Goal: Transaction & Acquisition: Obtain resource

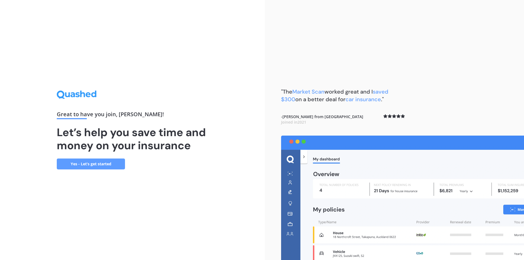
click at [106, 162] on link "Yes - Let’s get started" at bounding box center [91, 164] width 68 height 11
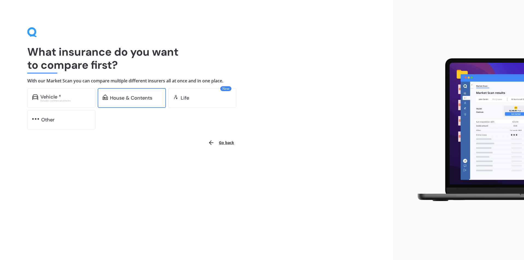
click at [118, 97] on div "House & Contents" at bounding box center [131, 97] width 42 height 5
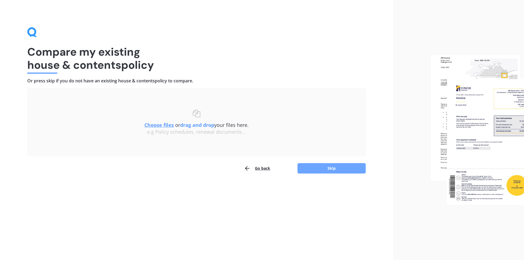
click at [335, 170] on button "Skip" at bounding box center [332, 168] width 68 height 10
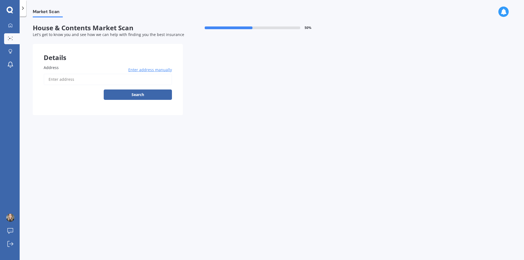
click at [73, 82] on input "Address" at bounding box center [108, 79] width 128 height 11
type input "[STREET_ADDRESS] 2012"
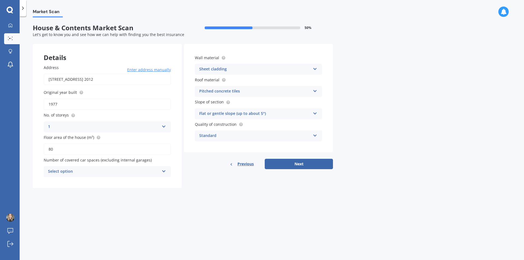
click at [91, 174] on div "Select option" at bounding box center [103, 171] width 111 height 7
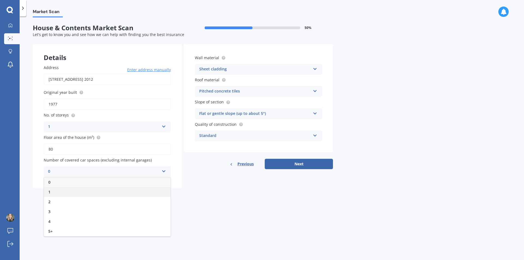
click at [53, 189] on div "1" at bounding box center [107, 192] width 127 height 10
click at [151, 174] on div "1" at bounding box center [103, 171] width 111 height 7
drag, startPoint x: 132, startPoint y: 182, endPoint x: 129, endPoint y: 180, distance: 3.3
click at [132, 182] on div "0" at bounding box center [107, 182] width 127 height 10
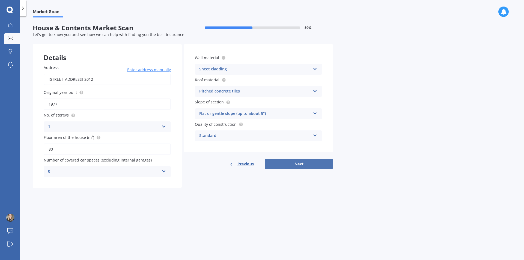
click at [300, 167] on button "Next" at bounding box center [299, 164] width 68 height 10
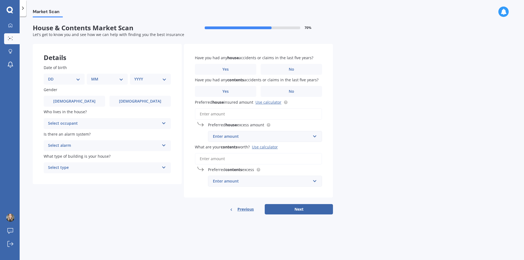
click at [65, 81] on select "DD 01 02 03 04 05 06 07 08 09 10 11 12 13 14 15 16 17 18 19 20 21 22 23 24 25 2…" at bounding box center [64, 79] width 32 height 6
select select "08"
click at [52, 76] on select "DD 01 02 03 04 05 06 07 08 09 10 11 12 13 14 15 16 17 18 19 20 21 22 23 24 25 2…" at bounding box center [64, 79] width 32 height 6
click at [101, 81] on select "MM 01 02 03 04 05 06 07 08 09 10 11 12" at bounding box center [108, 79] width 30 height 6
select select "03"
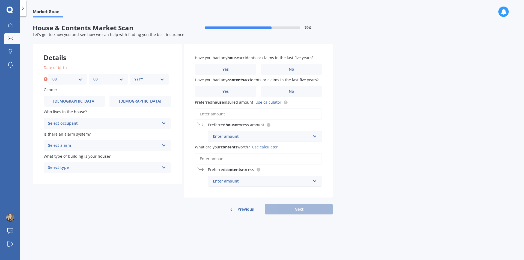
click at [93, 76] on select "MM 01 02 03 04 05 06 07 08 09 10 11 12" at bounding box center [108, 79] width 30 height 6
click at [148, 90] on label "Gender" at bounding box center [106, 90] width 125 height 6
click at [150, 81] on select "YYYY 2009 2008 2007 2006 2005 2004 2003 2002 2001 2000 1999 1998 1997 1996 1995…" at bounding box center [149, 79] width 30 height 6
select select "1997"
click at [134, 76] on select "YYYY 2009 2008 2007 2006 2005 2004 2003 2002 2001 2000 1999 1998 1997 1996 1995…" at bounding box center [149, 79] width 30 height 6
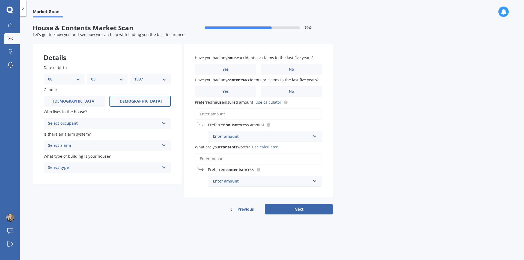
click at [129, 103] on label "[DEMOGRAPHIC_DATA]" at bounding box center [139, 101] width 61 height 11
click at [0, 0] on input "[DEMOGRAPHIC_DATA]" at bounding box center [0, 0] width 0 height 0
click at [83, 124] on div "Select occupant" at bounding box center [103, 123] width 111 height 7
click at [75, 134] on div "Owner" at bounding box center [107, 134] width 127 height 10
click at [81, 150] on div "Select alarm Yes, monitored Yes, not monitored No" at bounding box center [107, 145] width 127 height 11
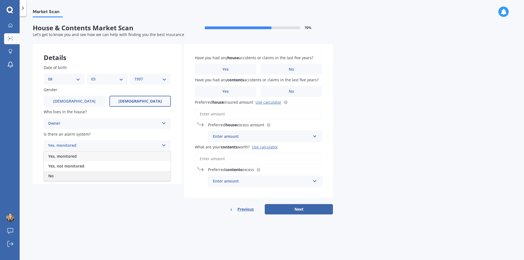
click at [69, 176] on div "No" at bounding box center [107, 176] width 127 height 10
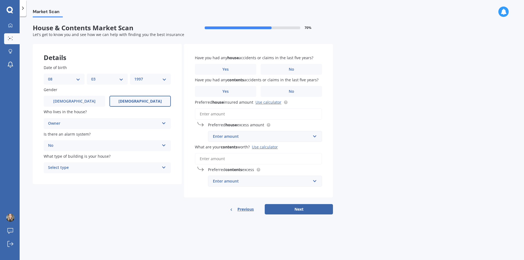
click at [73, 170] on div "Select type" at bounding box center [103, 168] width 111 height 7
click at [74, 178] on div "Freestanding" at bounding box center [107, 179] width 127 height 10
click at [277, 70] on label "No" at bounding box center [291, 69] width 61 height 11
click at [0, 0] on input "No" at bounding box center [0, 0] width 0 height 0
click at [270, 95] on label "No" at bounding box center [291, 91] width 61 height 11
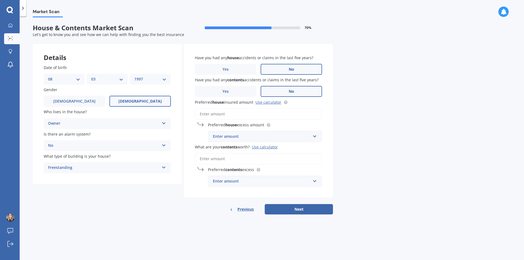
click at [0, 0] on input "No" at bounding box center [0, 0] width 0 height 0
click at [263, 104] on link "Use calculator" at bounding box center [268, 102] width 26 height 5
click at [266, 102] on link "Use calculator" at bounding box center [268, 102] width 26 height 5
click at [225, 114] on input "Preferred house insured amount Use calculator" at bounding box center [258, 113] width 127 height 11
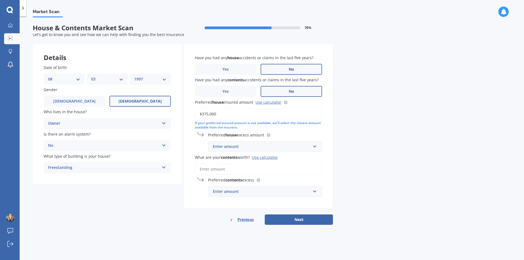
type input "$375,000"
click at [351, 143] on div "Market Scan House & Contents Market Scan 70 % Let's get to know you and see how…" at bounding box center [272, 139] width 504 height 244
click at [240, 145] on div "Enter amount" at bounding box center [262, 147] width 98 height 6
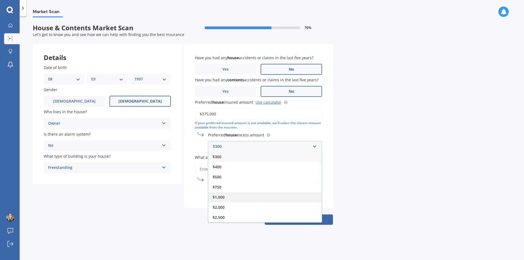
click at [225, 198] on div "$1,000" at bounding box center [265, 197] width 114 height 10
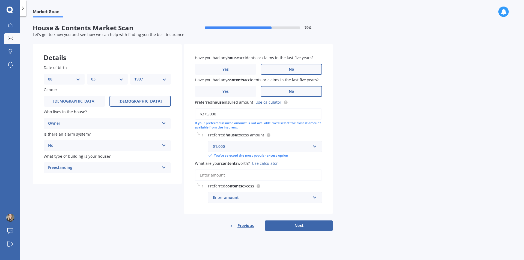
click at [204, 174] on input "What are your contents worth? Use calculator" at bounding box center [258, 175] width 127 height 11
click at [317, 201] on input "text" at bounding box center [263, 197] width 109 height 10
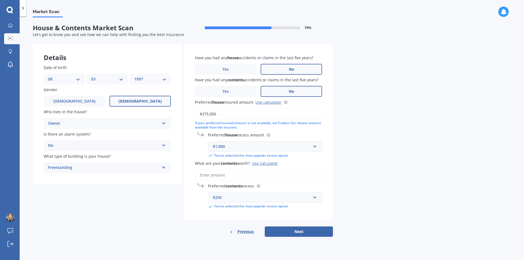
click at [369, 205] on div "Market Scan House & Contents Market Scan 70 % Let's get to know you and see how…" at bounding box center [272, 139] width 504 height 244
click at [245, 195] on div "$250" at bounding box center [262, 198] width 98 height 6
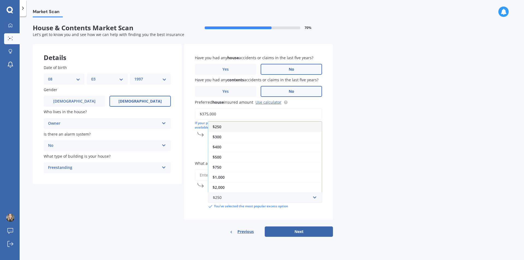
click at [240, 188] on div "$2,000" at bounding box center [265, 187] width 114 height 10
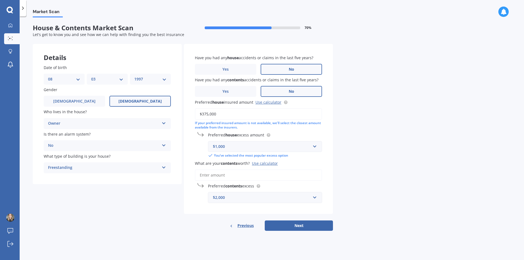
click at [265, 197] on div "$2,000" at bounding box center [262, 198] width 98 height 6
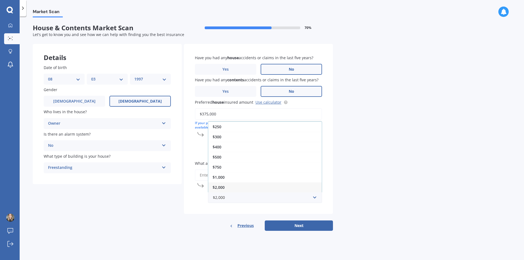
drag, startPoint x: 344, startPoint y: 203, endPoint x: 340, endPoint y: 202, distance: 4.7
click at [344, 203] on div "Market Scan House & Contents Market Scan 70 % Let's get to know you and see how…" at bounding box center [272, 139] width 504 height 244
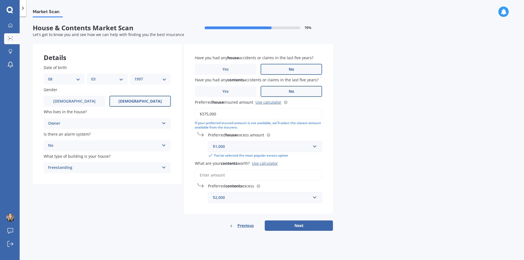
drag, startPoint x: 173, startPoint y: 159, endPoint x: 210, endPoint y: 171, distance: 39.3
click at [180, 161] on div "Date of birth DD 01 02 03 04 05 06 07 08 09 10 11 12 13 14 15 16 17 18 19 20 21…" at bounding box center [107, 119] width 149 height 130
click at [217, 175] on input "What are your contents worth? Use calculator" at bounding box center [258, 175] width 127 height 11
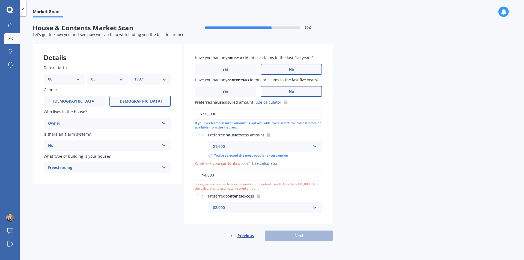
type input "$4,000"
click at [492, 229] on div "Market Scan House & Contents Market Scan 70 % Let's get to know you and see how…" at bounding box center [272, 139] width 504 height 244
drag, startPoint x: 234, startPoint y: 179, endPoint x: 169, endPoint y: 168, distance: 66.4
click at [170, 169] on div "Details Date of birth DD 01 02 03 04 05 06 07 08 09 10 11 12 13 14 15 16 17 18 …" at bounding box center [183, 142] width 300 height 197
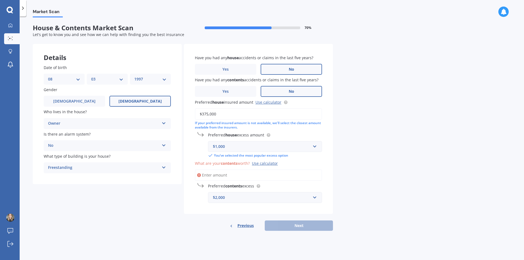
click at [402, 191] on div "Market Scan House & Contents Market Scan 70 % Let's get to know you and see how…" at bounding box center [272, 139] width 504 height 244
click at [260, 165] on div "Use calculator" at bounding box center [265, 163] width 26 height 5
click at [260, 170] on input "What are your contents worth? Use calculator" at bounding box center [258, 175] width 127 height 11
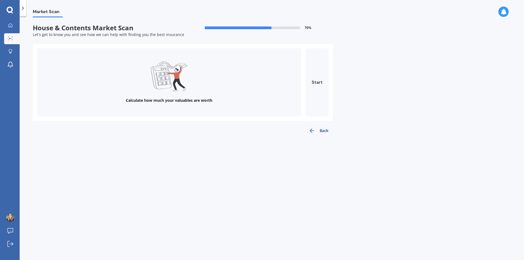
click at [317, 79] on button "Start" at bounding box center [316, 82] width 23 height 68
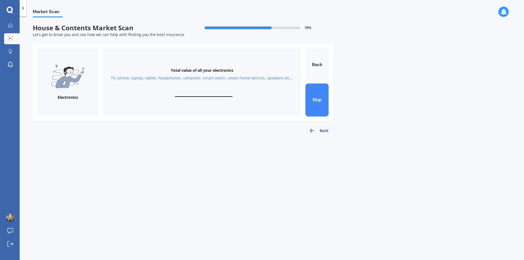
click at [192, 94] on input "text" at bounding box center [204, 94] width 58 height 5
type input "$2,000"
click at [313, 105] on button "Next" at bounding box center [316, 100] width 23 height 33
click at [315, 103] on button "Skip" at bounding box center [316, 100] width 23 height 33
click at [217, 91] on div "Total value of your valuables Bracelets, watches, rings, necklaces, broaches, c…" at bounding box center [202, 82] width 198 height 68
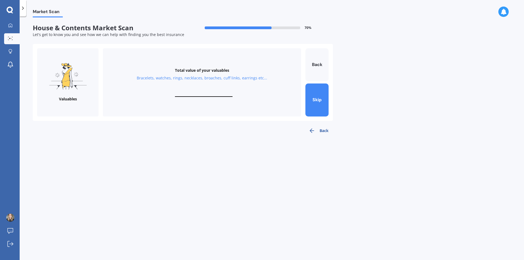
click at [203, 97] on input "text" at bounding box center [204, 94] width 58 height 5
click at [192, 91] on div "Total value of your valuables Bracelets, watches, rings, necklaces, broaches, c…" at bounding box center [202, 82] width 198 height 68
click at [209, 92] on input "text" at bounding box center [204, 94] width 58 height 5
type input "$6,000"
click at [272, 144] on div "Market Scan House & Contents Market Scan 70 % Let's get to know you and see how…" at bounding box center [272, 139] width 504 height 244
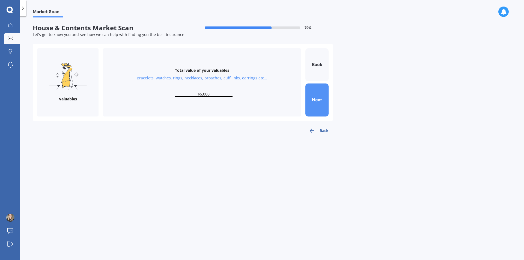
click at [321, 102] on button "Next" at bounding box center [316, 100] width 23 height 33
click at [213, 94] on input "text" at bounding box center [204, 94] width 58 height 5
type input "$0"
click at [323, 104] on button "Skip" at bounding box center [316, 100] width 23 height 33
drag, startPoint x: 189, startPoint y: 94, endPoint x: 200, endPoint y: 90, distance: 12.0
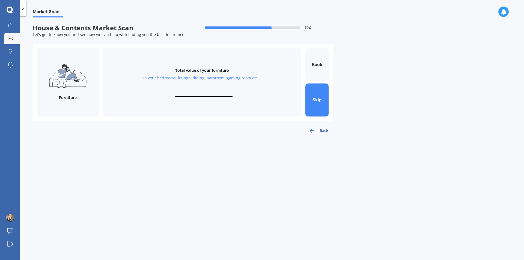
click at [189, 94] on input "text" at bounding box center [204, 94] width 58 height 5
type input "$3,500"
click at [323, 100] on button "Next" at bounding box center [316, 100] width 23 height 33
click at [216, 92] on input "text" at bounding box center [204, 94] width 58 height 5
type input "$2,000"
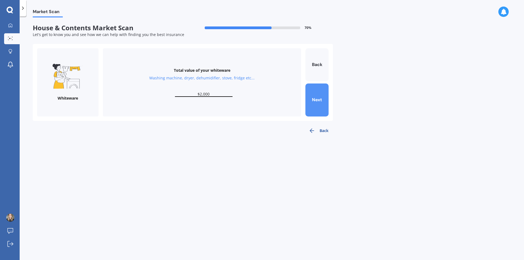
click at [315, 95] on button "Next" at bounding box center [316, 100] width 23 height 33
click at [314, 95] on button "Skip" at bounding box center [316, 100] width 23 height 33
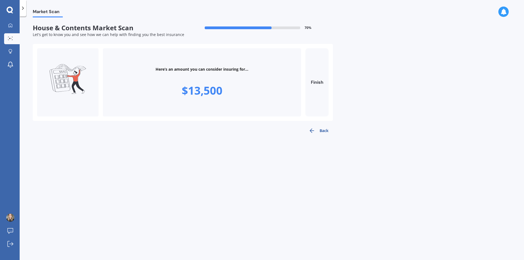
click at [314, 95] on button "Finish" at bounding box center [316, 82] width 23 height 68
type input "$13,500"
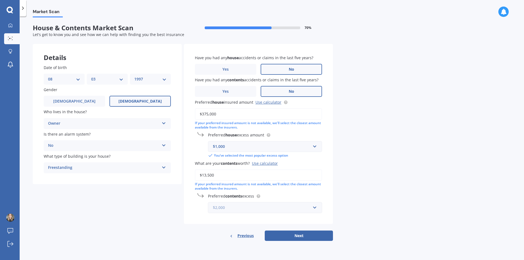
click at [311, 208] on input "text" at bounding box center [263, 208] width 109 height 10
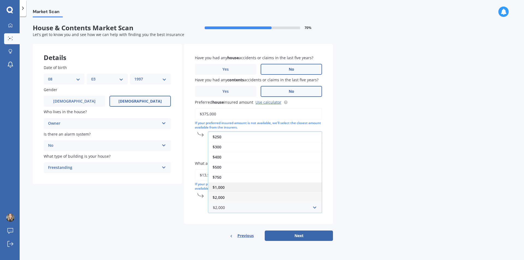
click at [254, 188] on div "$1,000" at bounding box center [265, 187] width 114 height 10
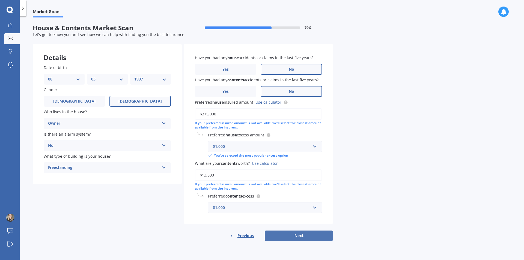
click at [310, 236] on button "Next" at bounding box center [299, 236] width 68 height 10
select select "08"
select select "03"
select select "1997"
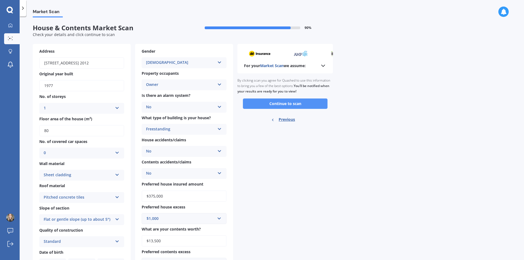
click at [273, 105] on button "Continue to scan" at bounding box center [285, 104] width 85 height 10
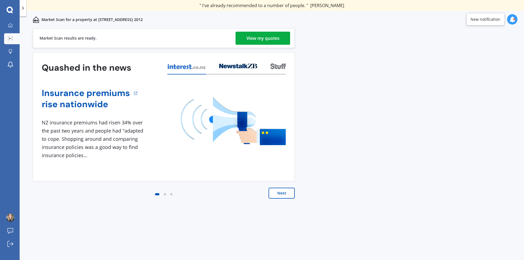
click at [264, 40] on div "View my quotes" at bounding box center [262, 38] width 33 height 13
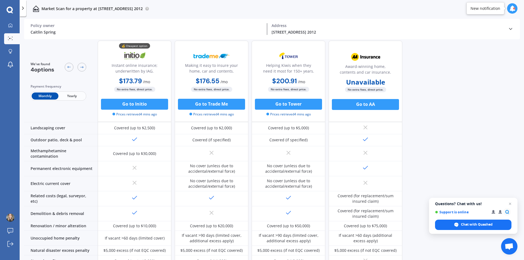
scroll to position [195, 0]
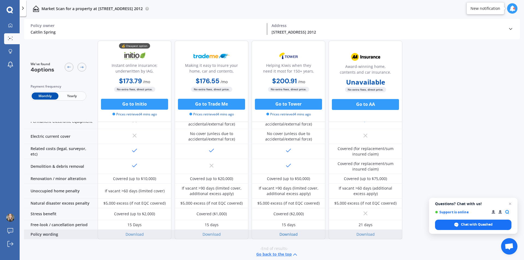
click at [283, 233] on link "Download" at bounding box center [289, 234] width 18 height 5
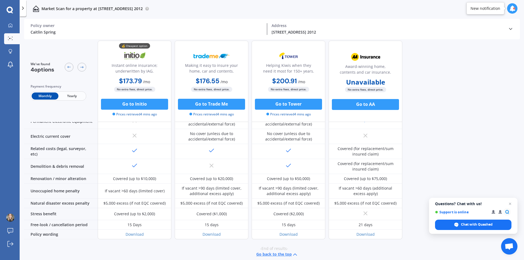
click at [74, 95] on span "Yearly" at bounding box center [71, 96] width 27 height 7
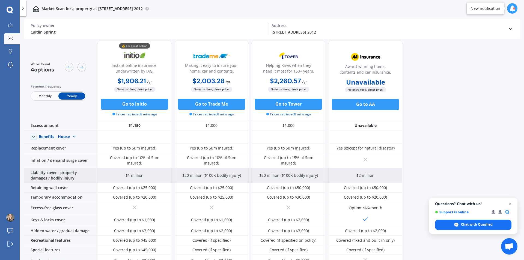
scroll to position [0, 0]
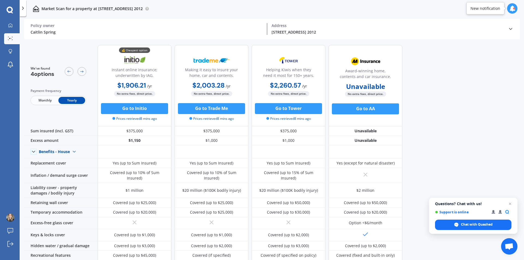
click at [44, 97] on span "Monthly" at bounding box center [45, 100] width 27 height 7
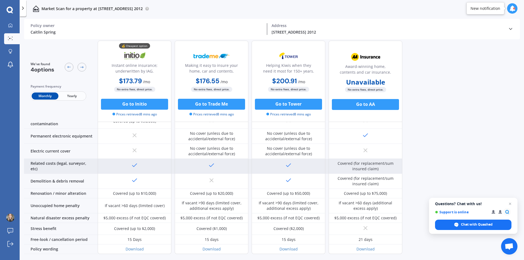
scroll to position [195, 0]
